Goal: Obtain resource: Download file/media

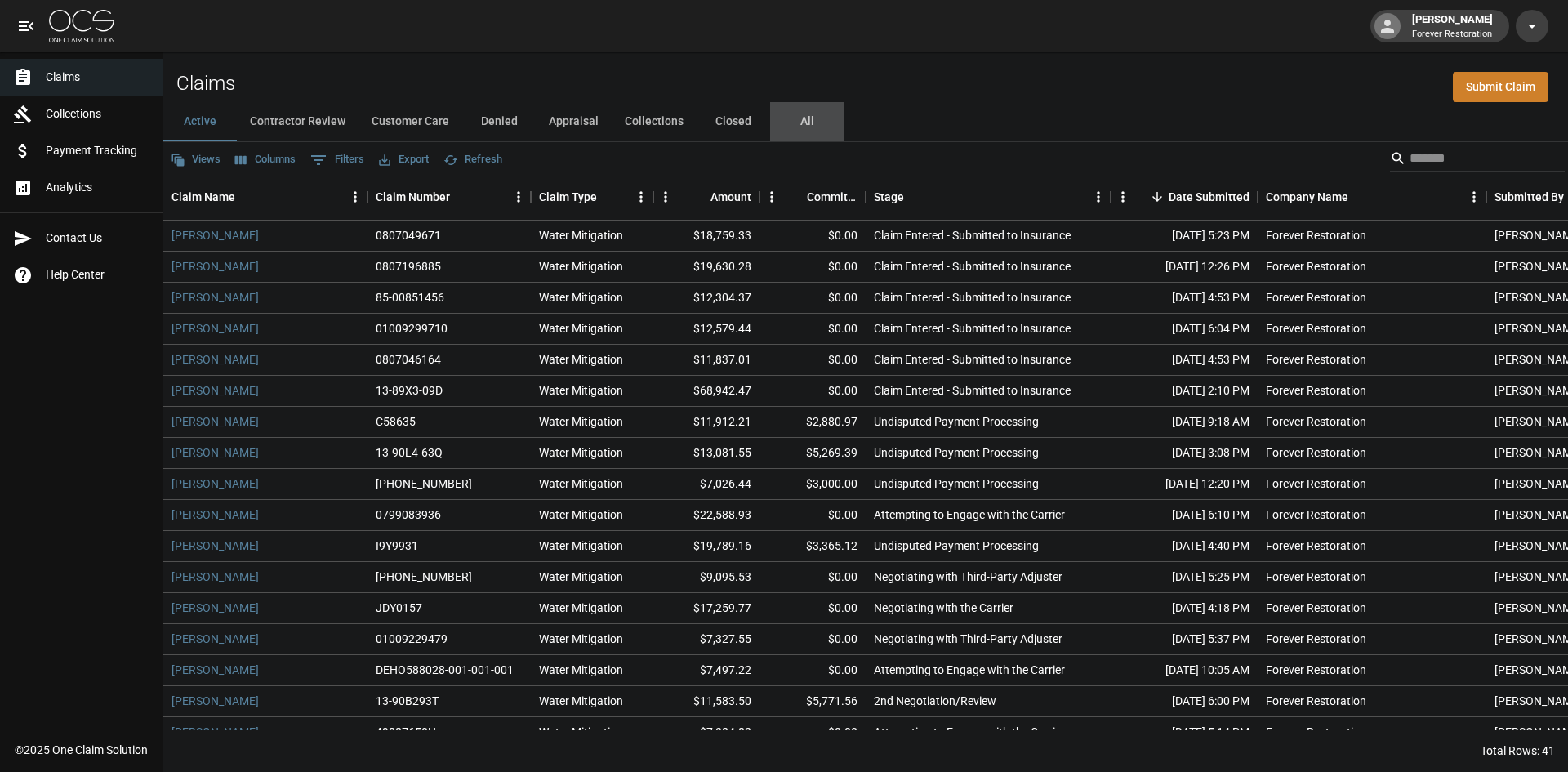
click at [792, 113] on button "All" at bounding box center [807, 121] width 74 height 39
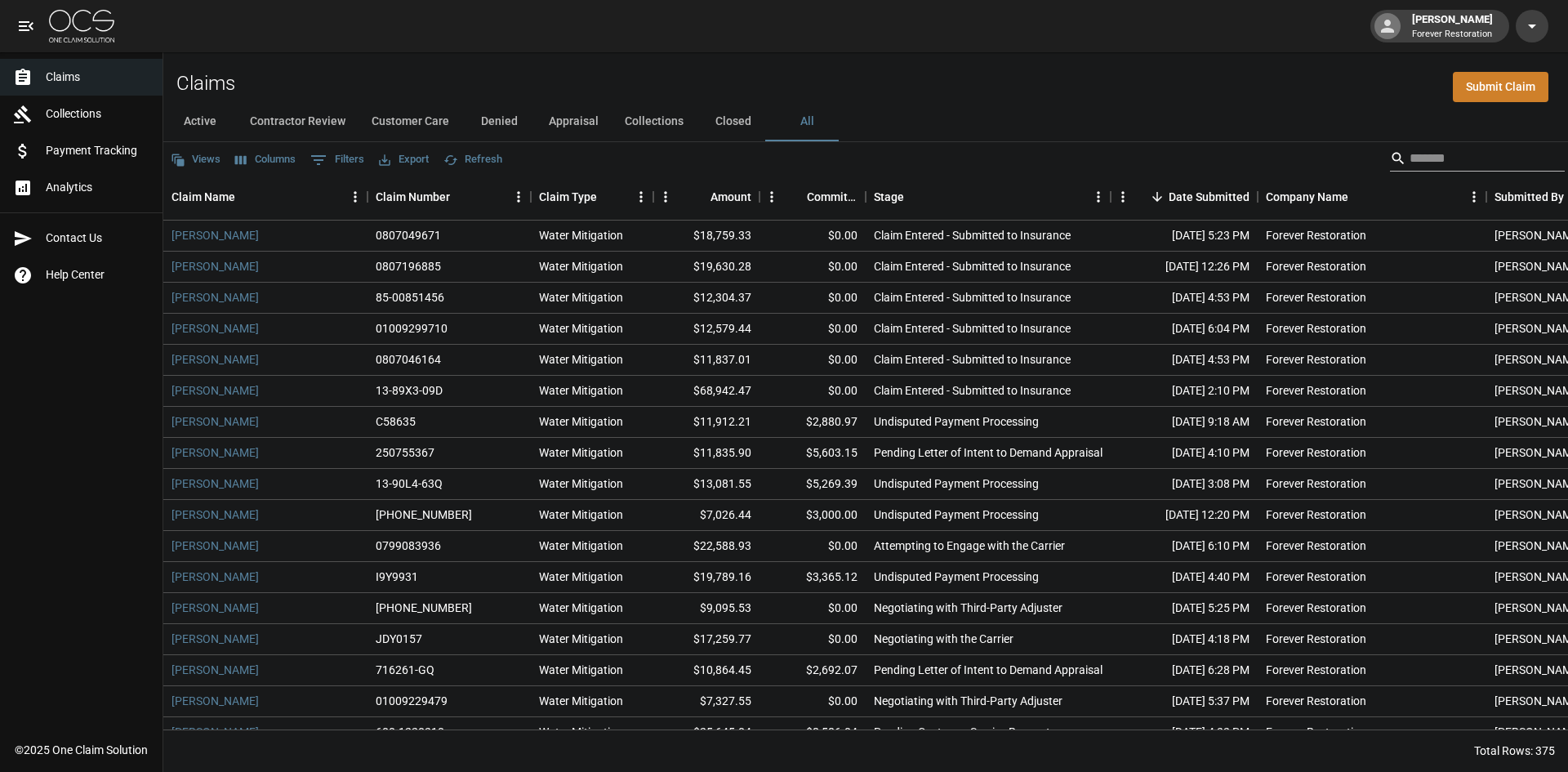
click at [1431, 160] on input "Search" at bounding box center [1474, 158] width 130 height 26
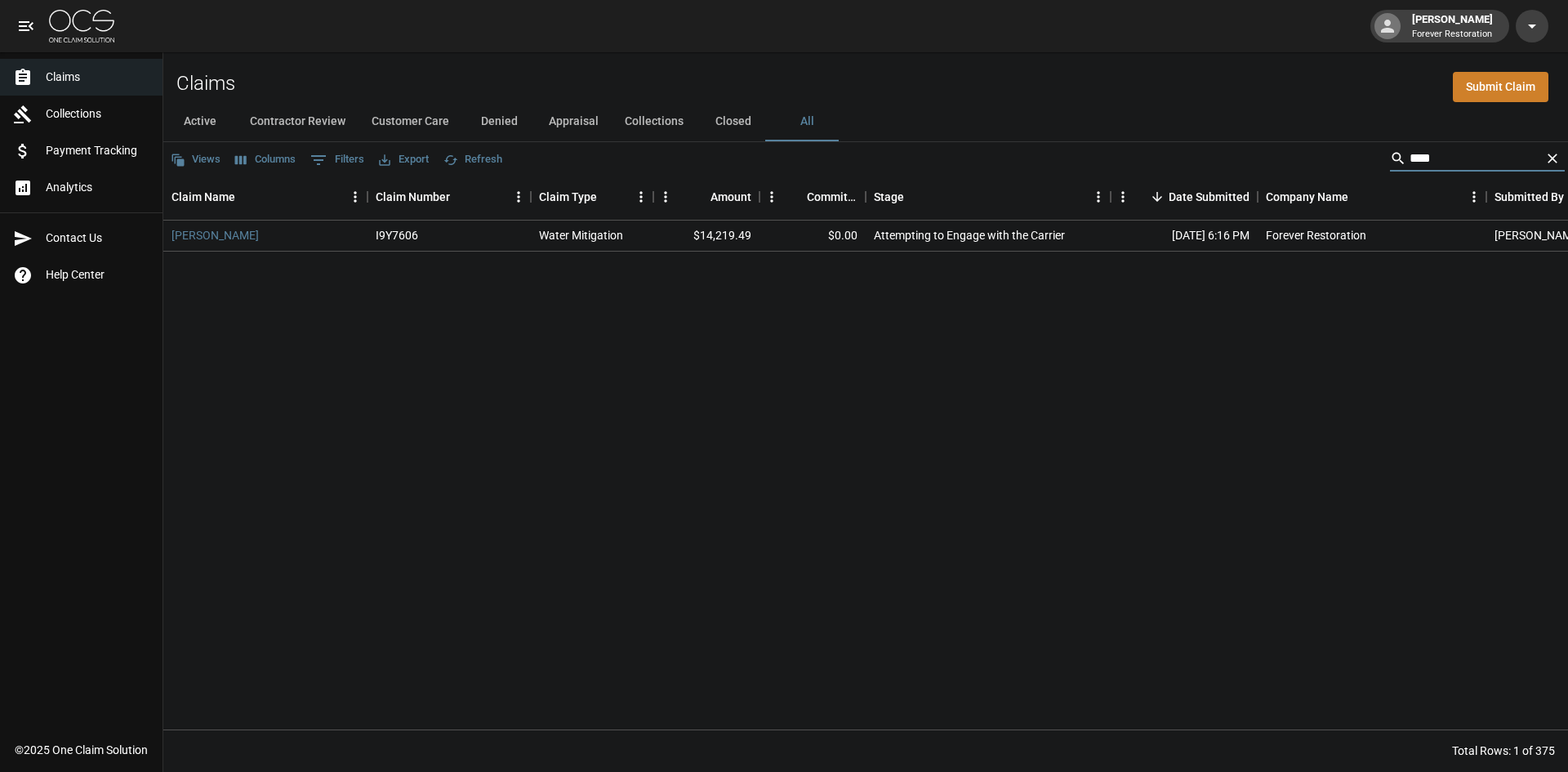
type input "****"
click at [1558, 159] on icon "Clear" at bounding box center [1552, 158] width 16 height 16
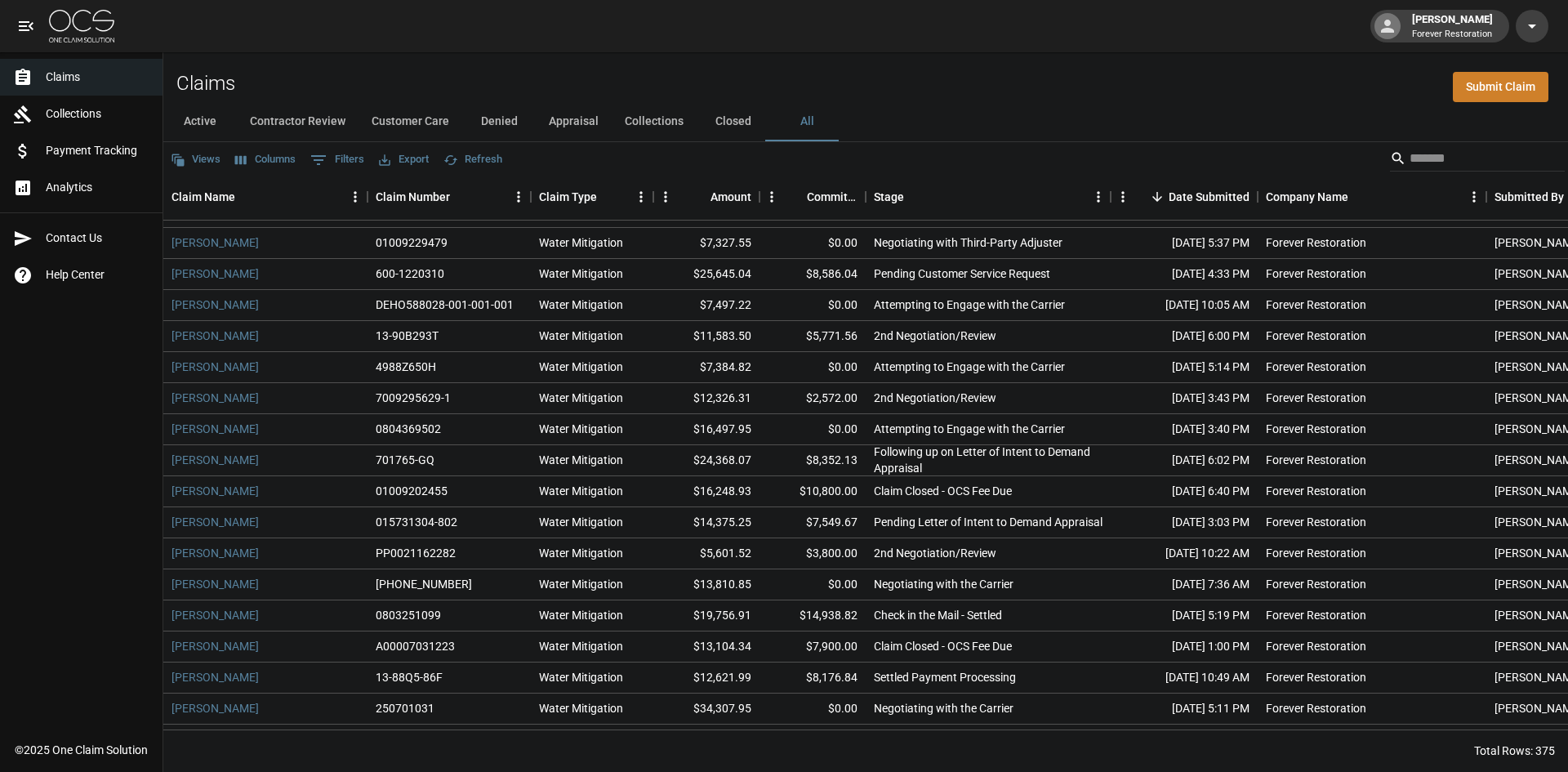
scroll to position [490, 0]
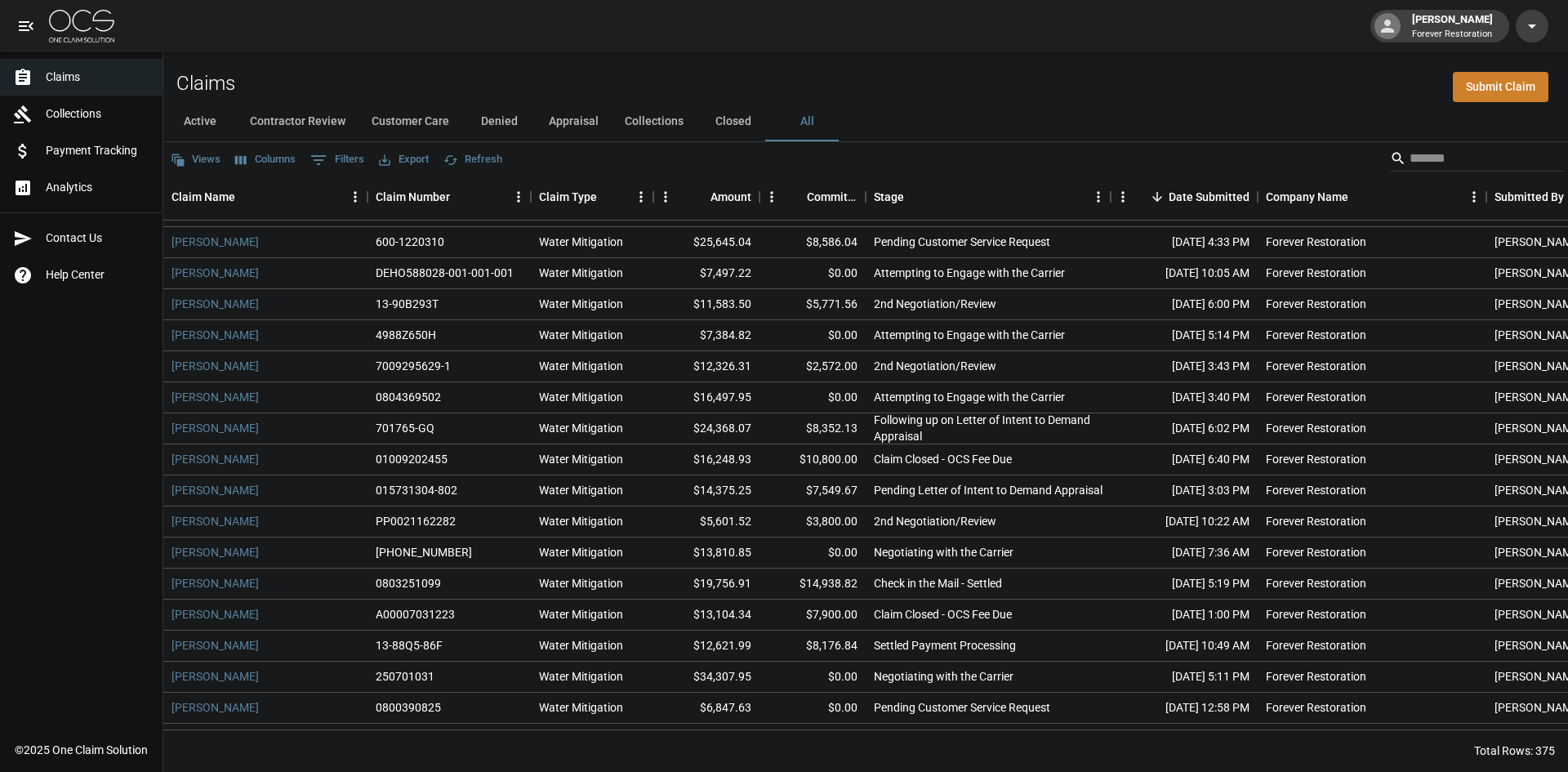
click at [197, 110] on button "Active" at bounding box center [199, 121] width 74 height 39
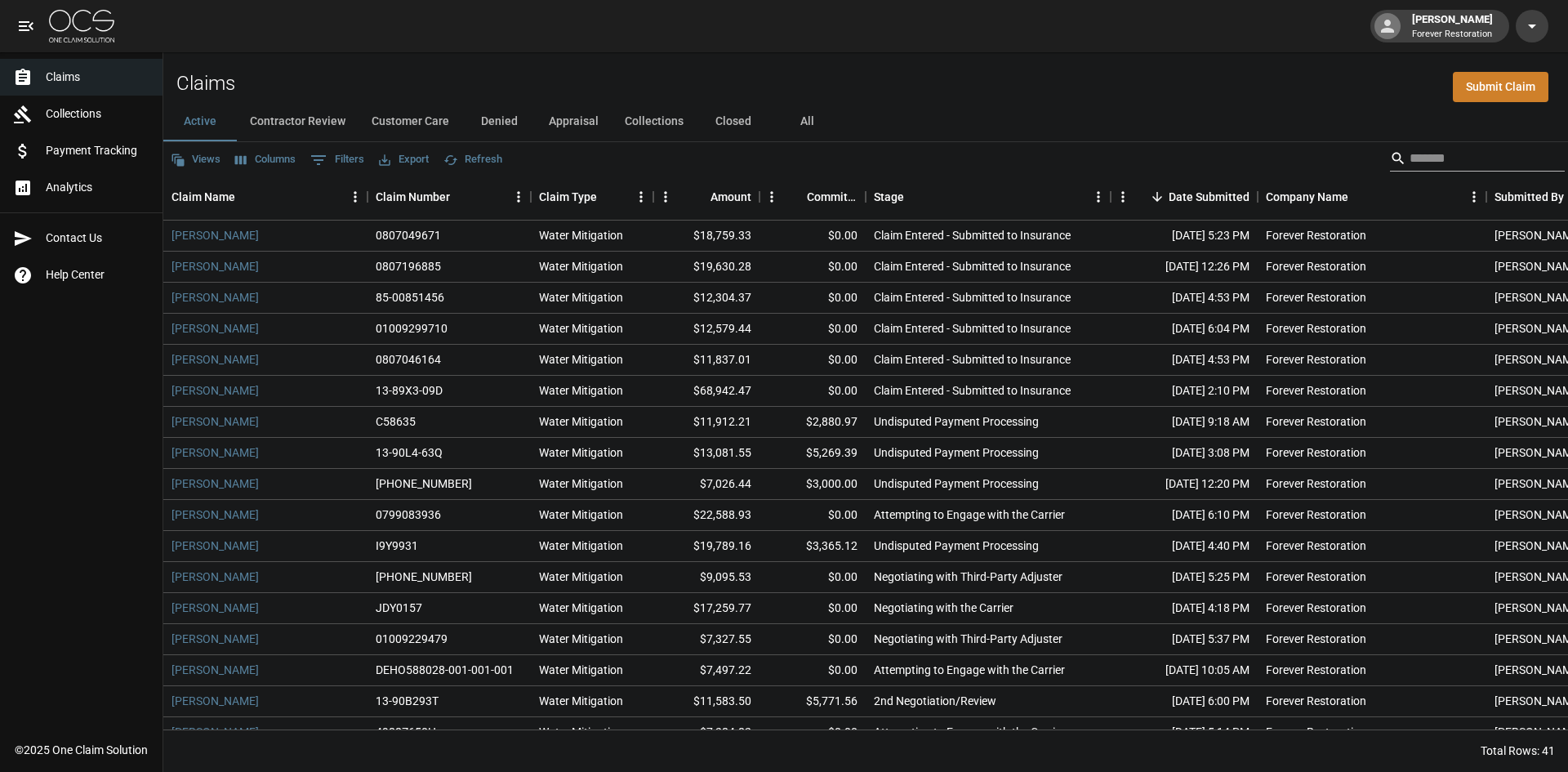
click at [1450, 161] on input "Search" at bounding box center [1474, 158] width 130 height 26
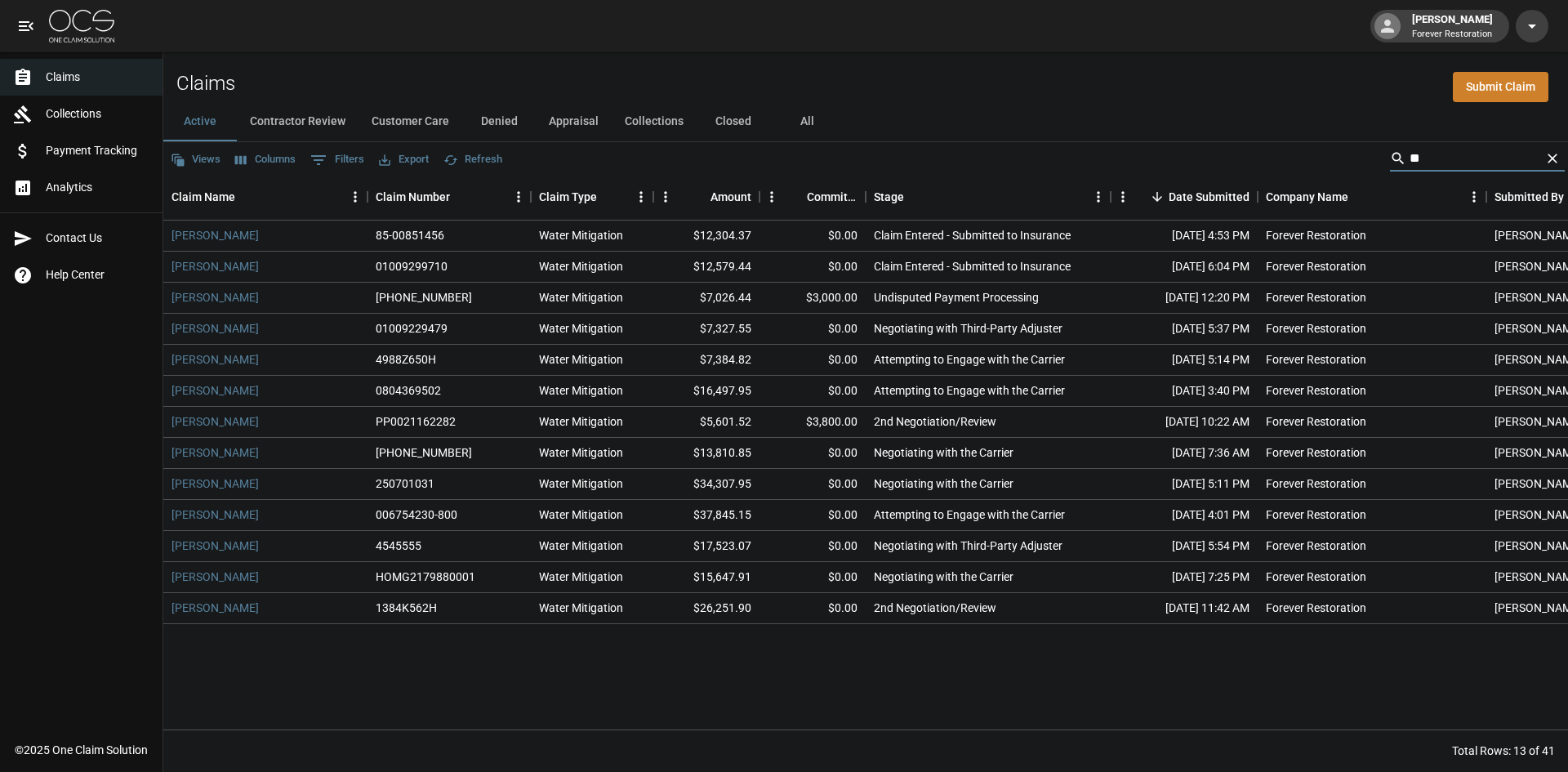
type input "*"
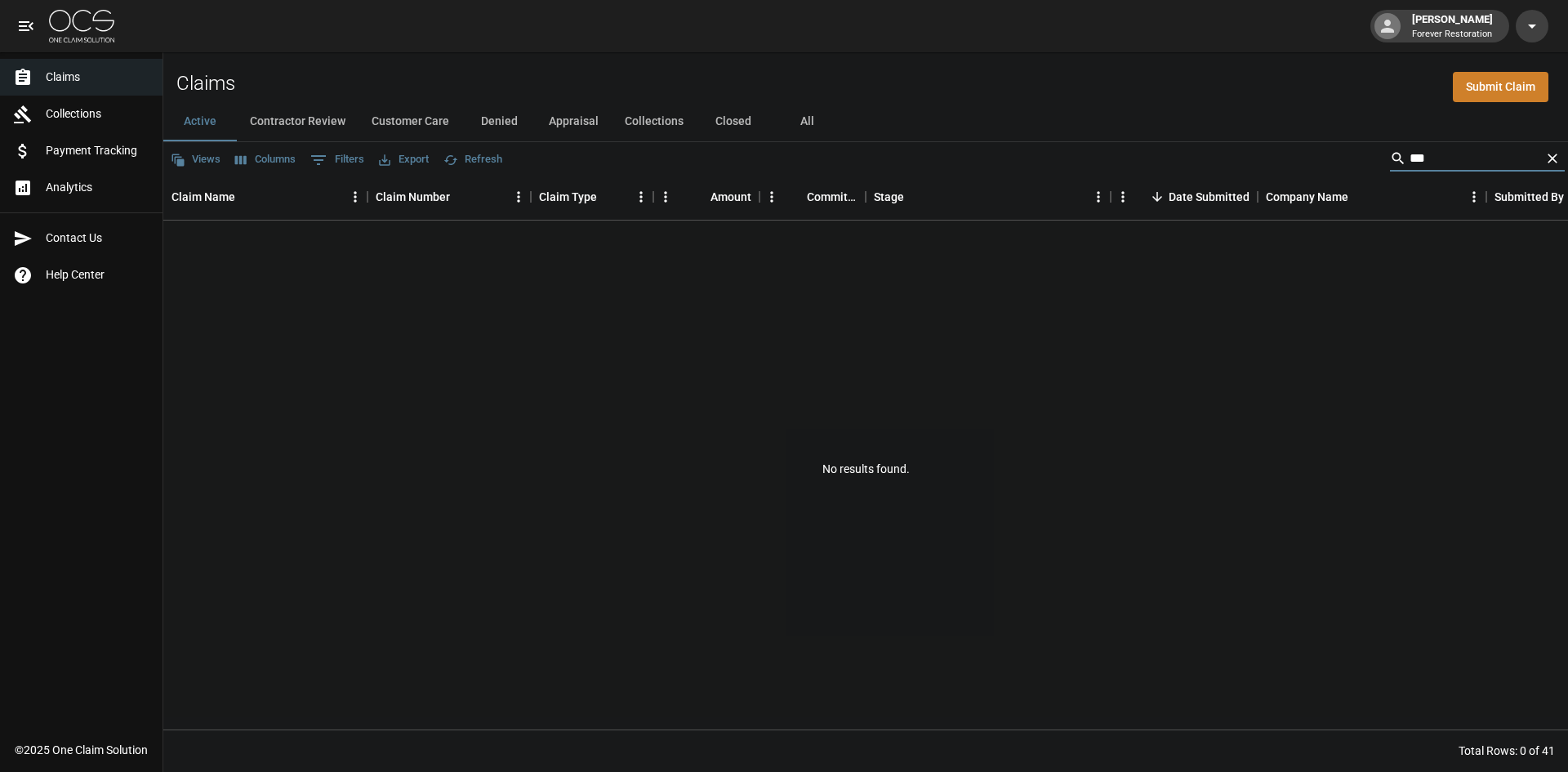
type input "***"
click at [805, 121] on button "All" at bounding box center [807, 121] width 74 height 39
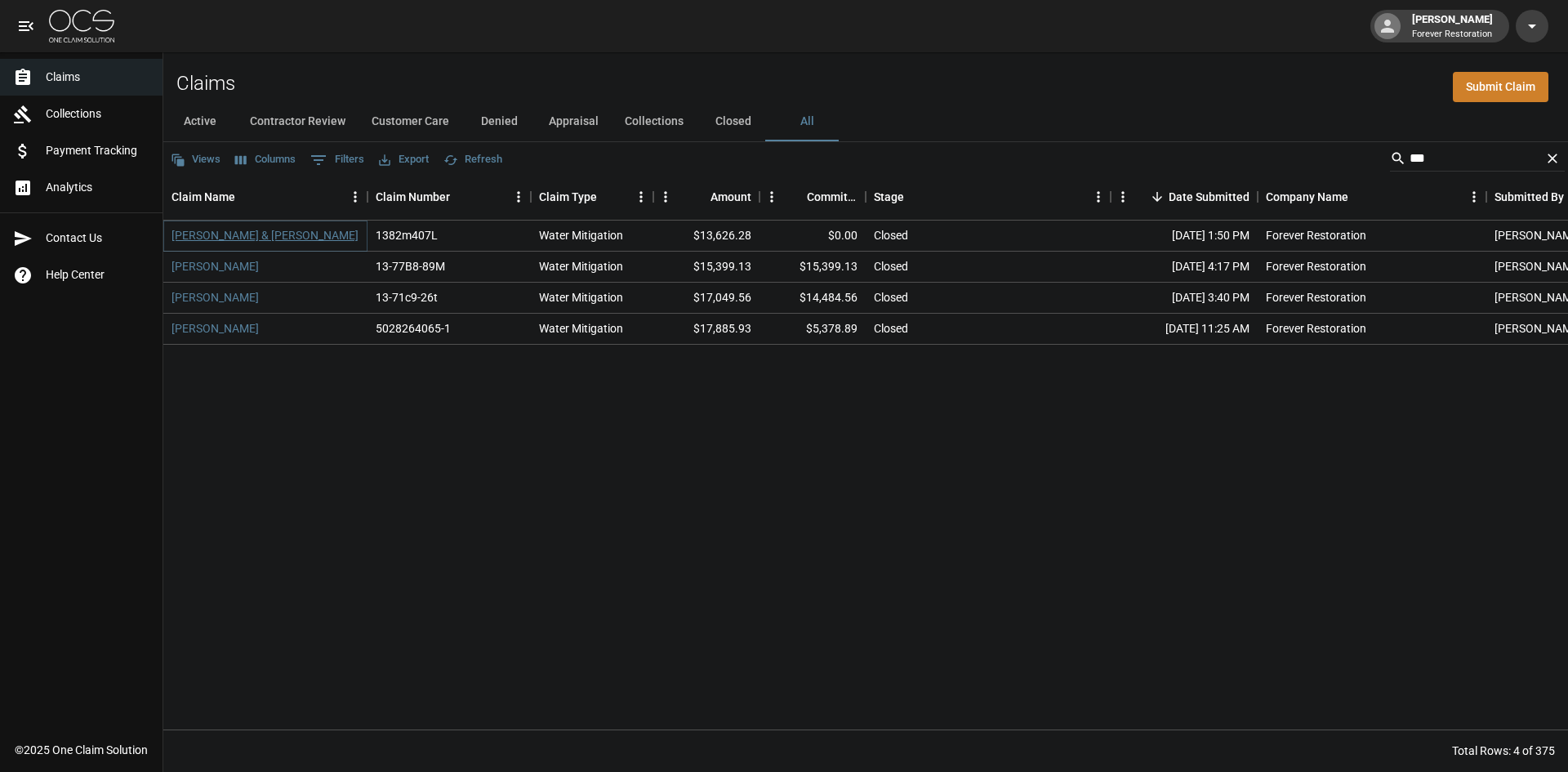
click at [225, 237] on link "[PERSON_NAME] & [PERSON_NAME]" at bounding box center [264, 235] width 187 height 16
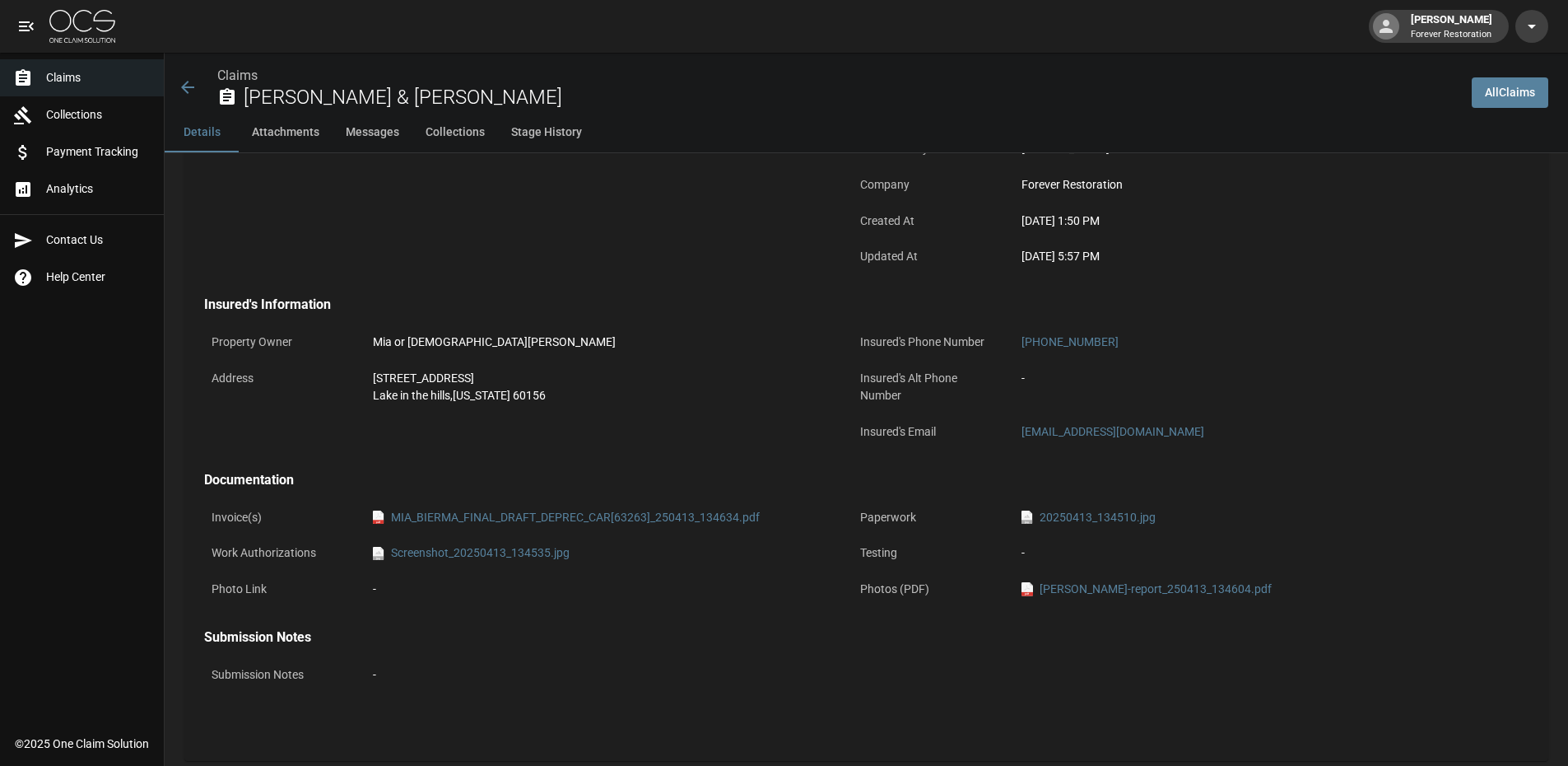
scroll to position [412, 0]
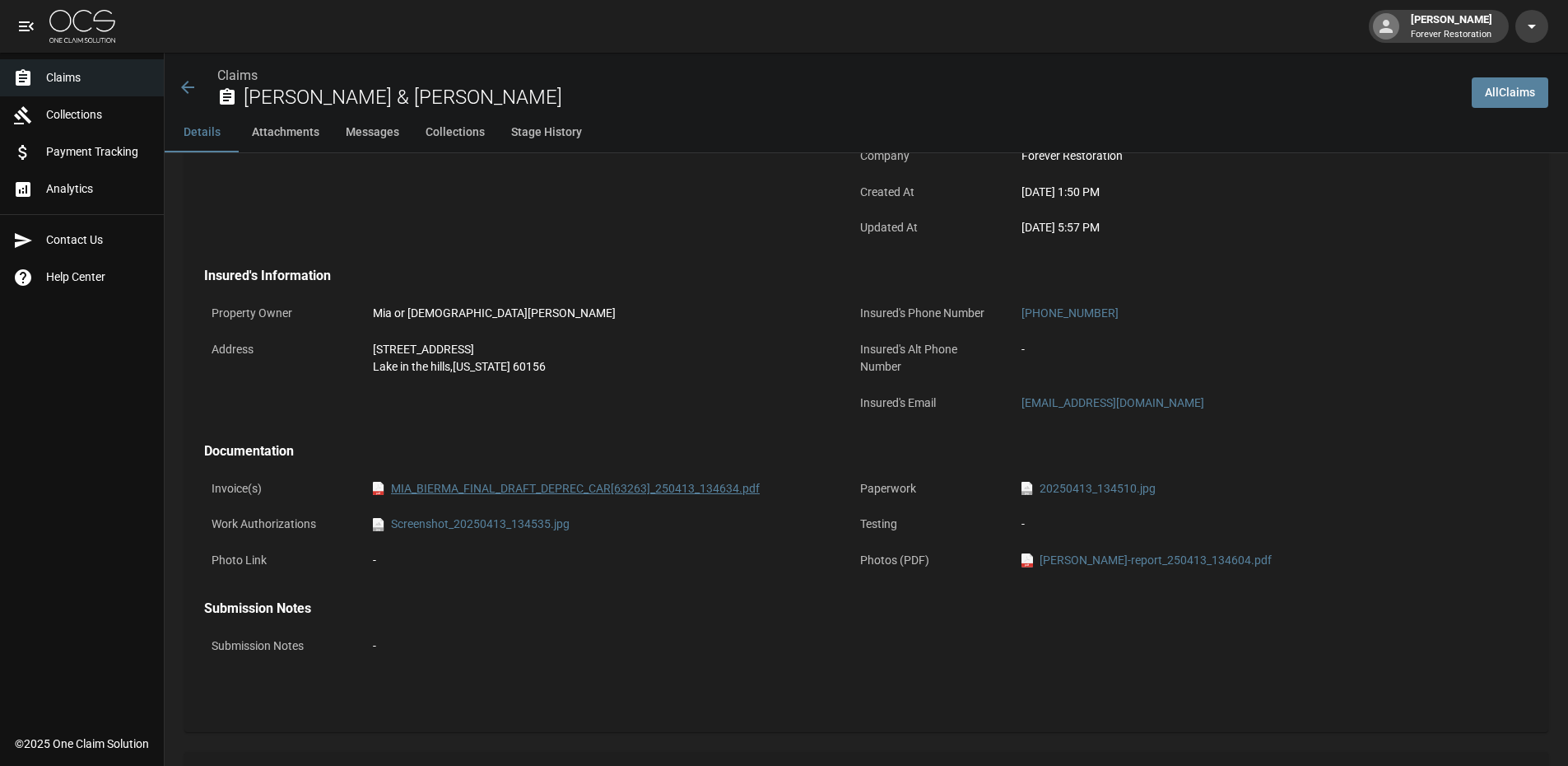
click at [586, 492] on link "pdf MIA_BIERMA_FINAL_DRAFT_DEPREC_CAR[63263]_250413_134634.pdf" at bounding box center [566, 488] width 387 height 17
click at [507, 525] on link "jpg Screenshot_20250413_134535.jpg" at bounding box center [471, 524] width 197 height 17
click at [1157, 567] on link "pdf [PERSON_NAME]-report_250413_134604.pdf" at bounding box center [1146, 560] width 250 height 17
